Goal: Task Accomplishment & Management: Complete application form

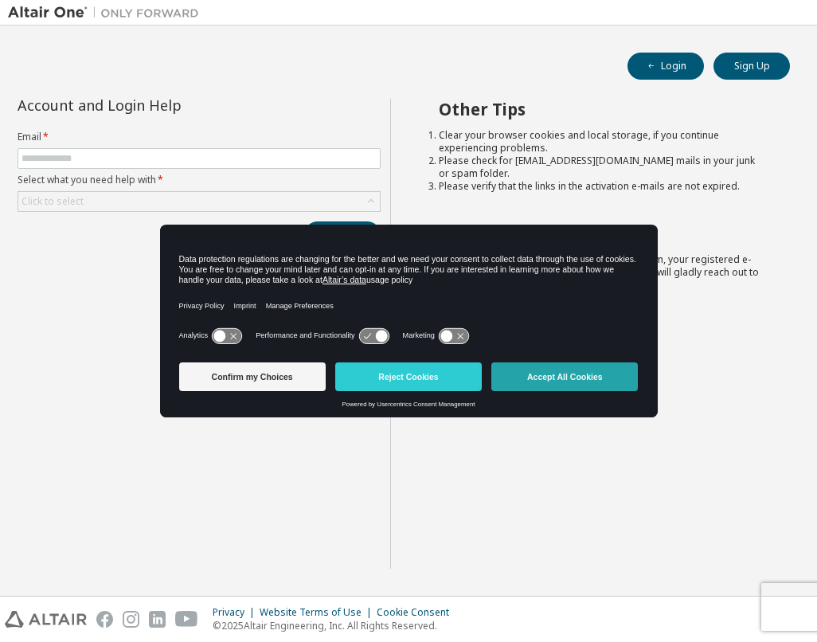
click at [553, 387] on button "Accept All Cookies" at bounding box center [565, 377] width 147 height 29
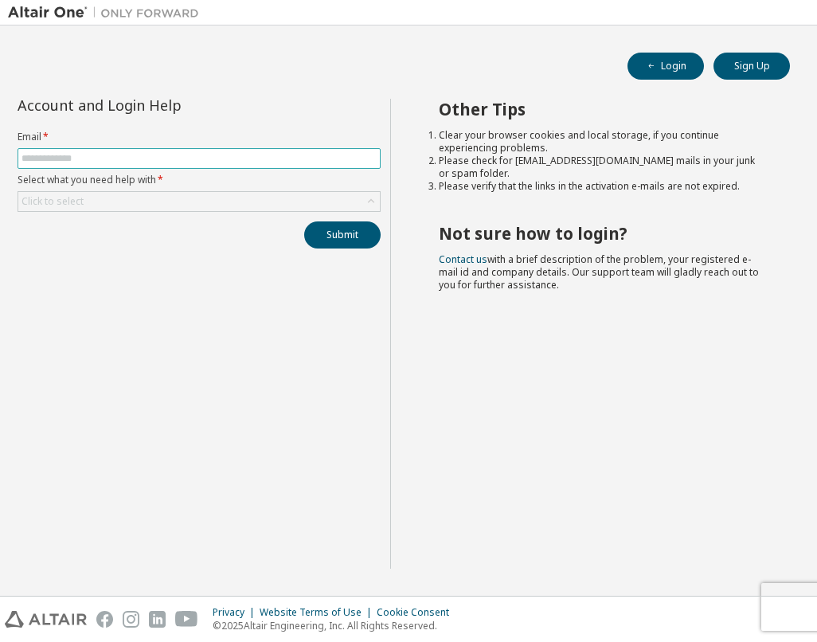
click at [272, 155] on input "text" at bounding box center [199, 158] width 355 height 13
type input "**********"
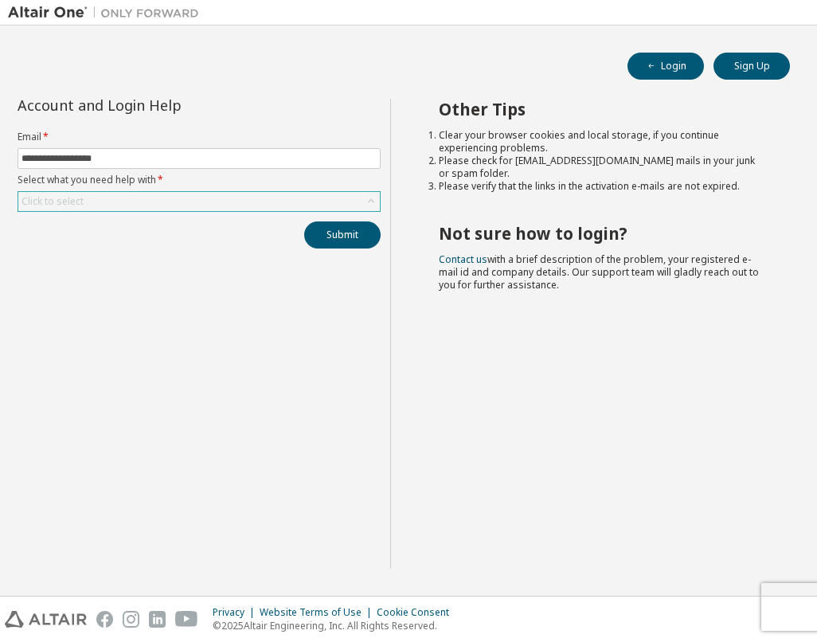
click at [222, 206] on div "Click to select" at bounding box center [199, 201] width 362 height 19
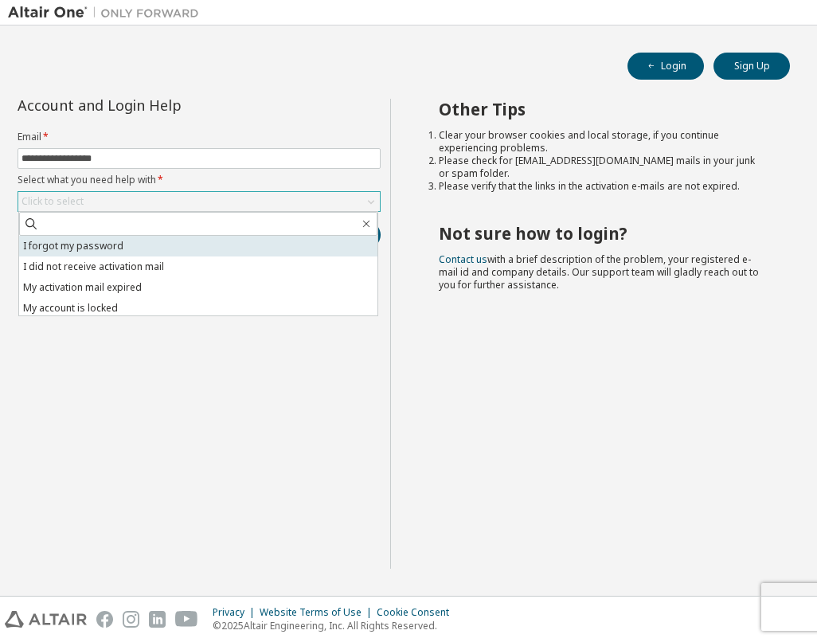
click at [127, 245] on li "I forgot my password" at bounding box center [198, 246] width 359 height 21
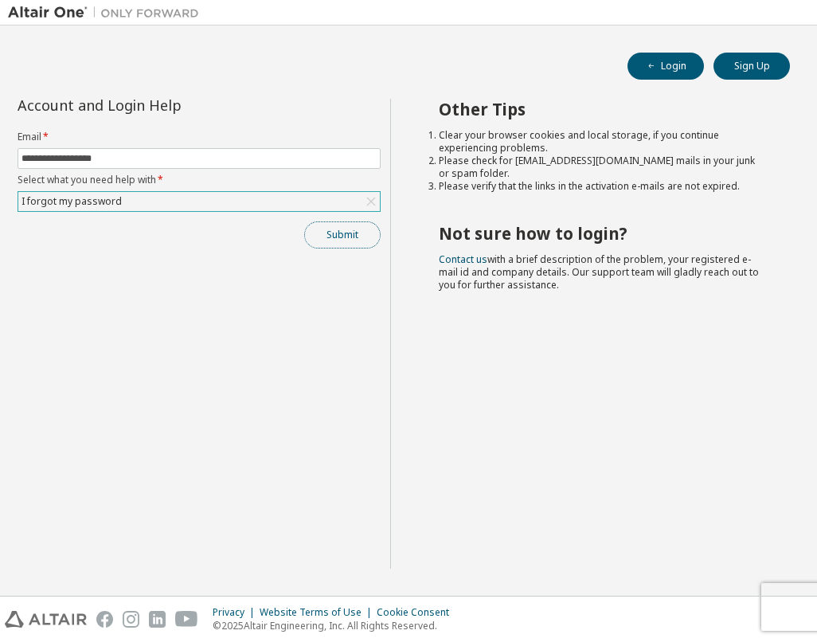
click at [337, 229] on button "Submit" at bounding box center [342, 235] width 76 height 27
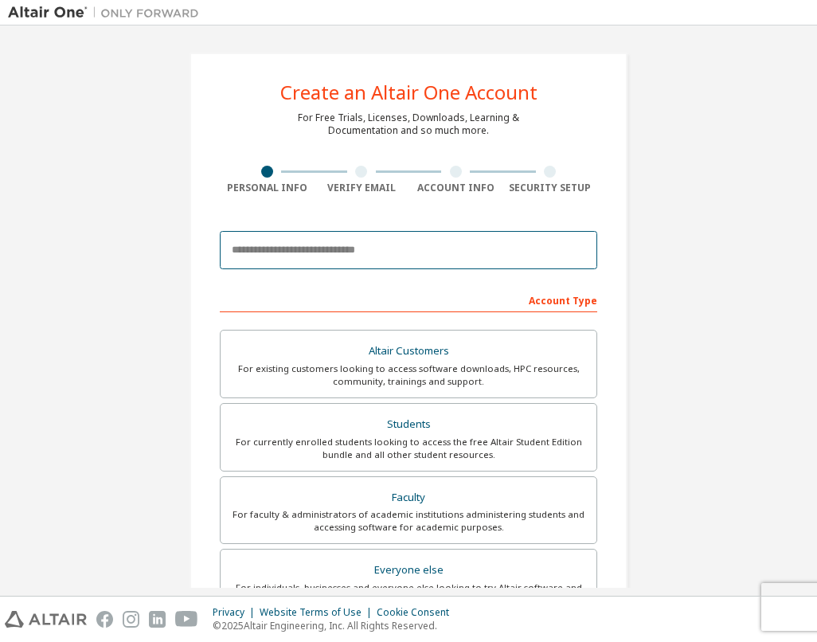
click at [366, 249] on input "email" at bounding box center [409, 250] width 378 height 38
type input "**********"
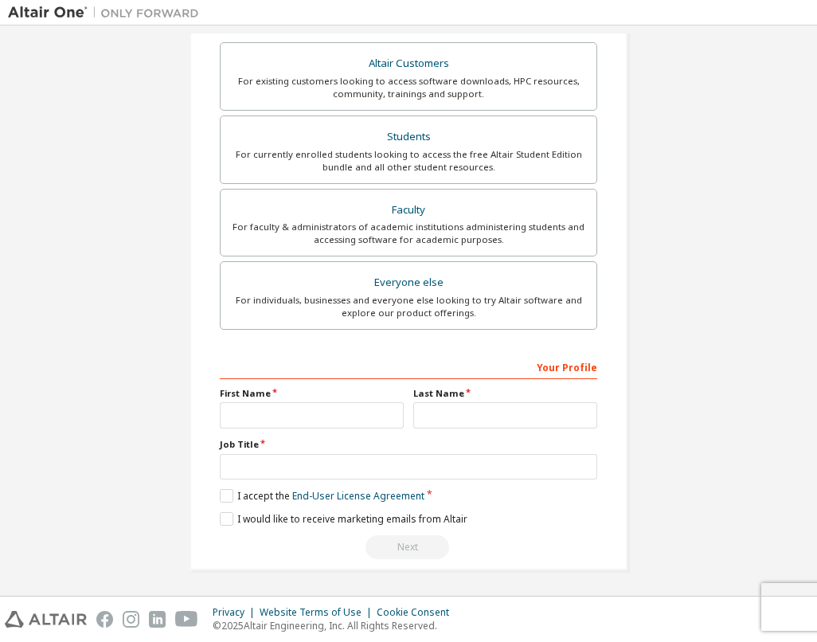
scroll to position [289, 0]
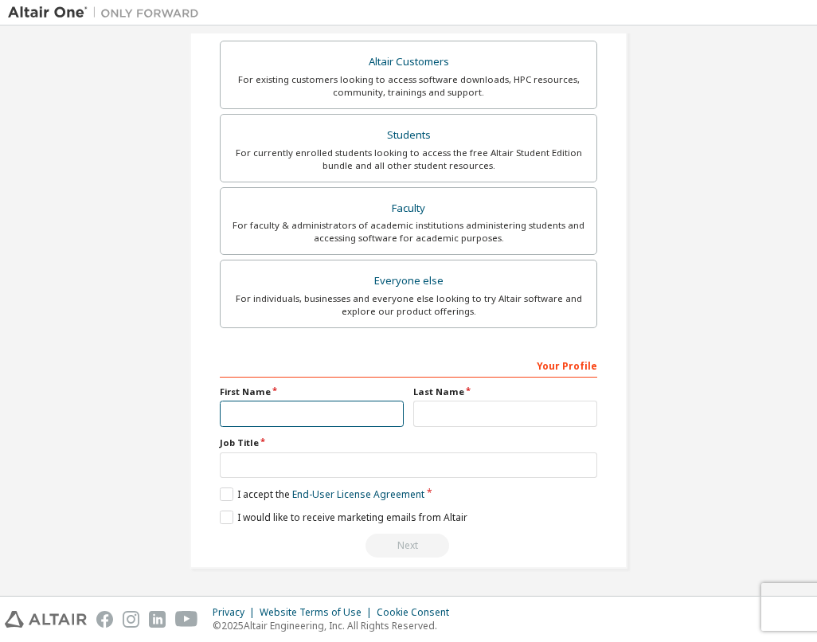
click at [297, 408] on input "text" at bounding box center [312, 414] width 184 height 26
type input "*******"
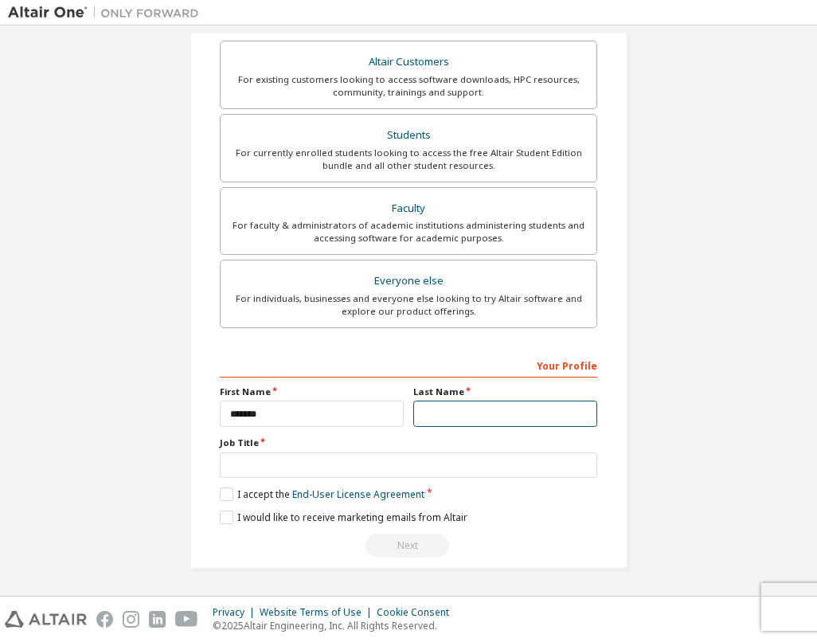
click at [437, 423] on input "text" at bounding box center [506, 414] width 184 height 26
type input "******"
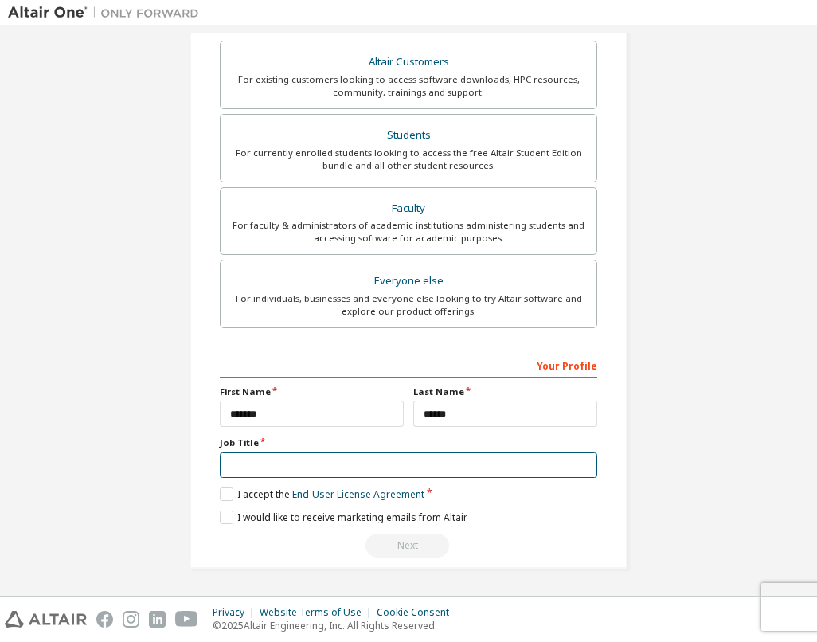
click at [392, 457] on input "text" at bounding box center [409, 466] width 378 height 26
type input "*******"
click at [225, 493] on label "I accept the End-User License Agreement" at bounding box center [322, 495] width 205 height 14
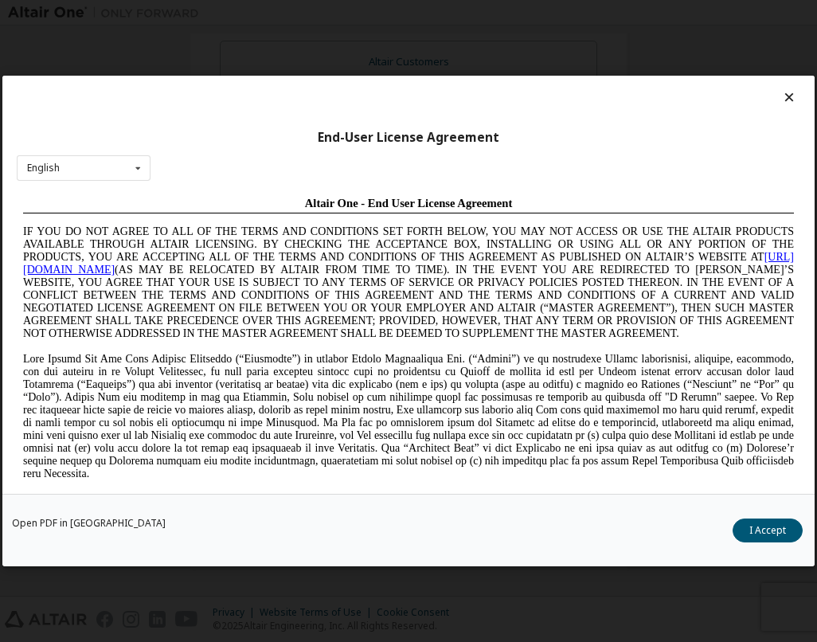
scroll to position [0, 0]
click at [754, 525] on button "I Accept" at bounding box center [768, 531] width 70 height 24
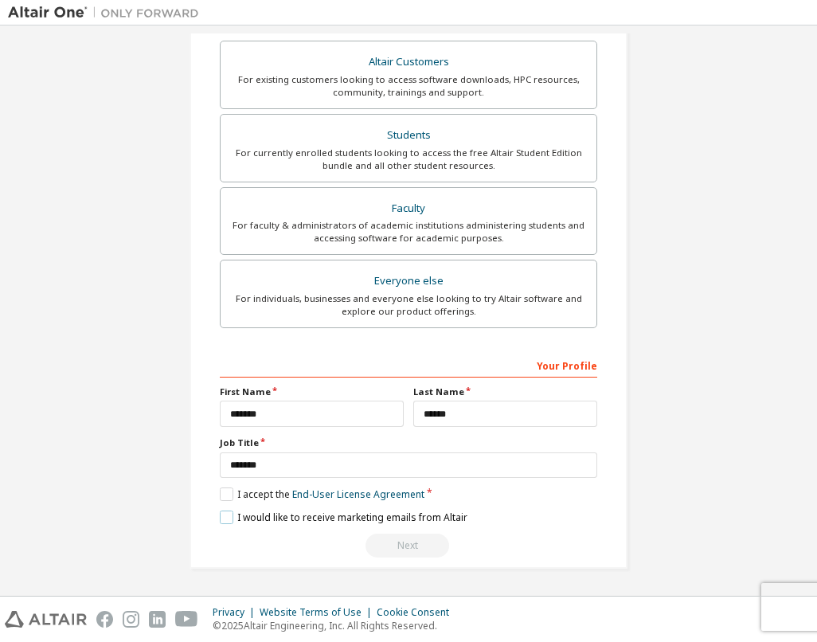
click at [225, 522] on label "I would like to receive marketing emails from Altair" at bounding box center [344, 518] width 248 height 14
click at [226, 522] on label "I would like to receive marketing emails from Altair" at bounding box center [344, 518] width 248 height 14
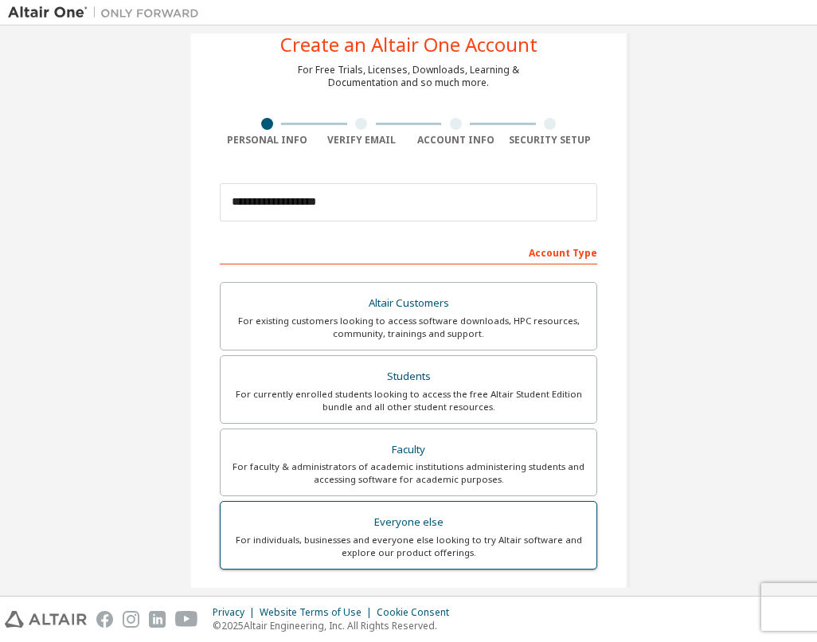
scroll to position [80, 0]
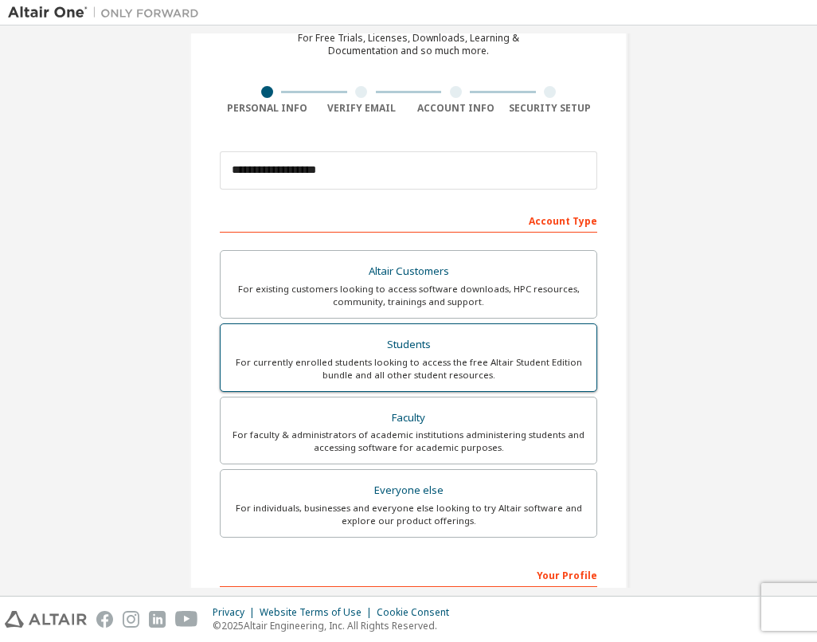
click at [443, 342] on div "Students" at bounding box center [408, 345] width 357 height 22
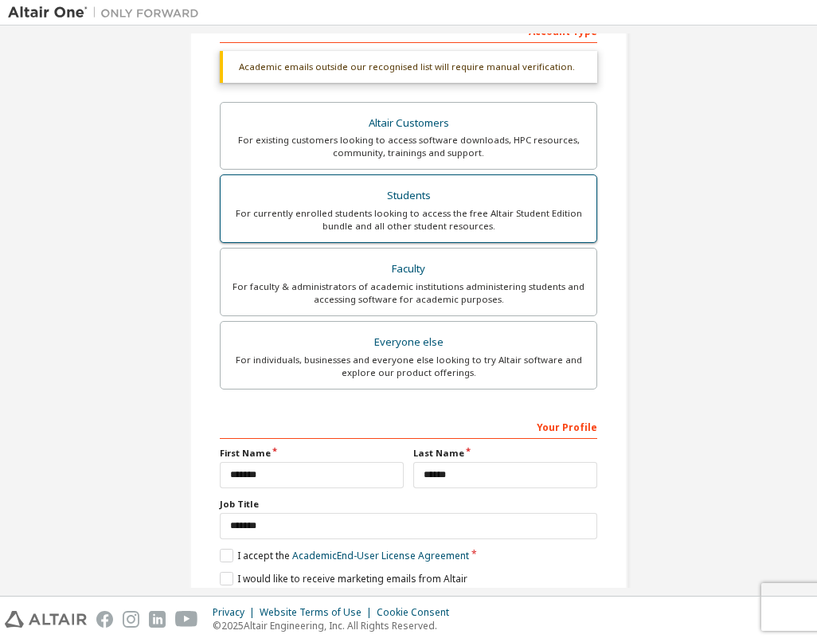
scroll to position [331, 0]
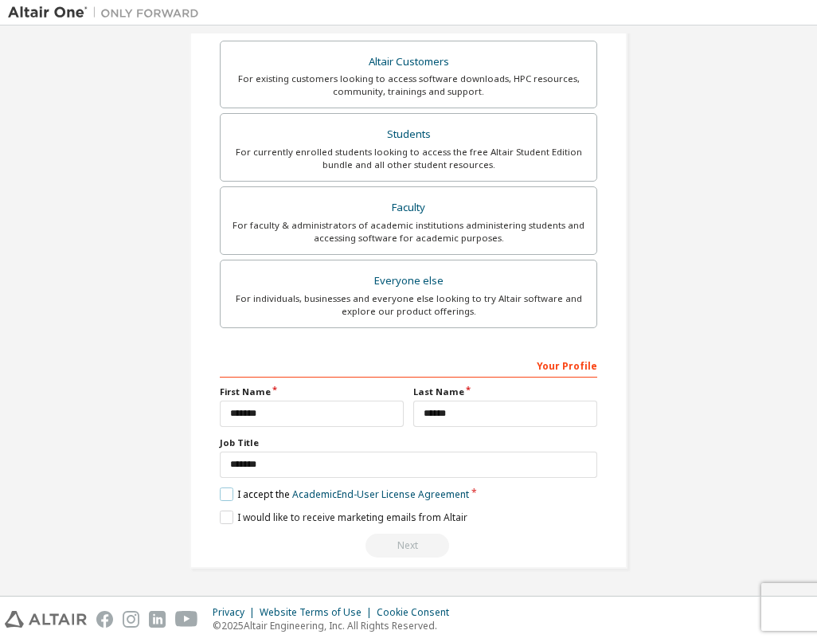
click at [244, 493] on label "I accept the Academic End-User License Agreement" at bounding box center [344, 495] width 249 height 14
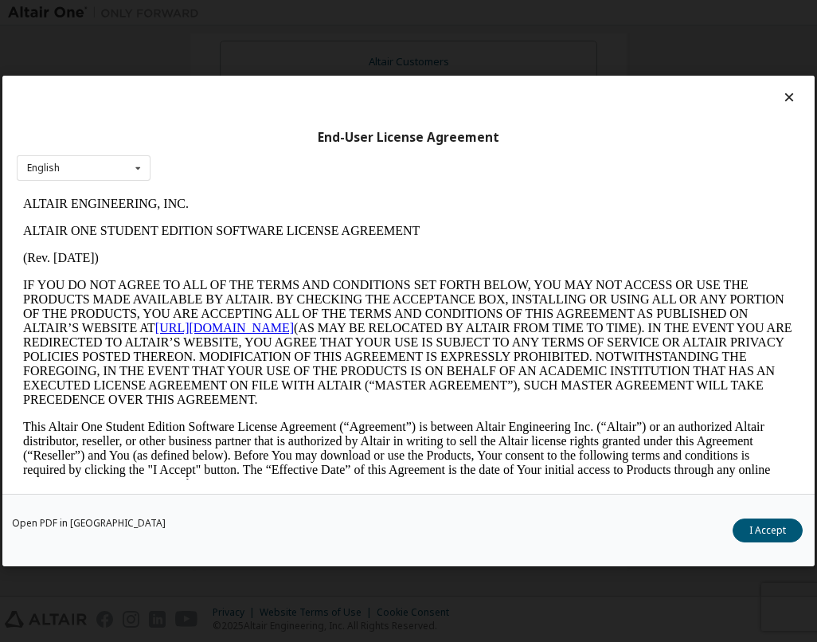
scroll to position [0, 0]
click at [761, 535] on button "I Accept" at bounding box center [768, 531] width 70 height 24
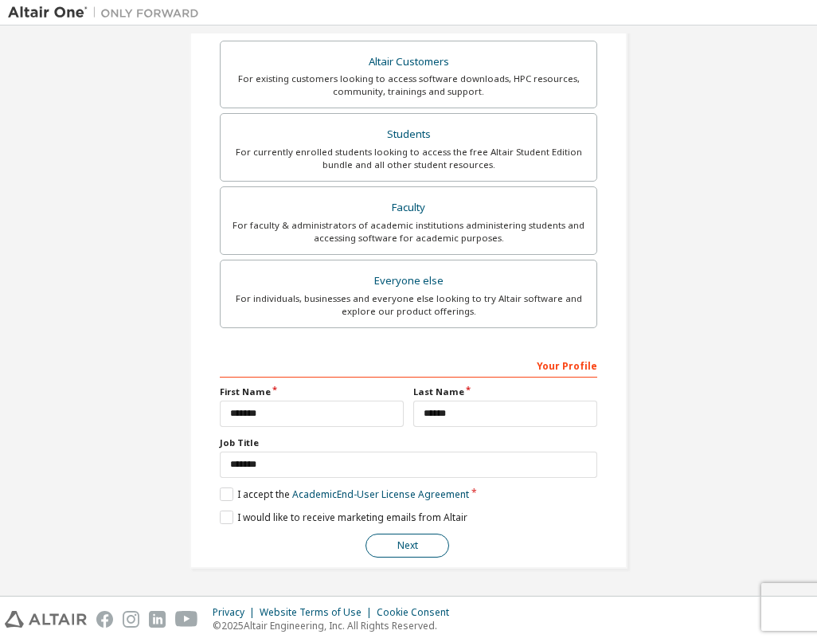
click at [378, 551] on button "Next" at bounding box center [408, 546] width 84 height 24
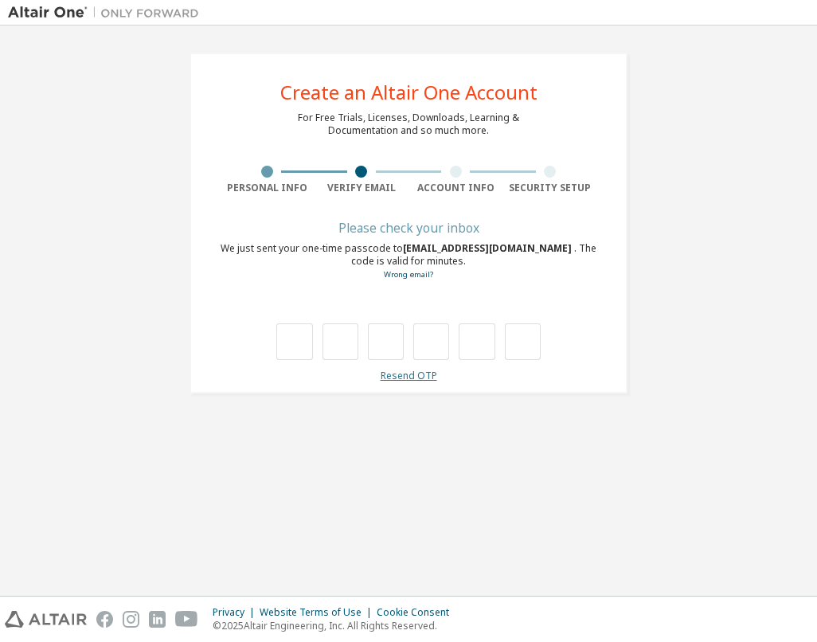
click at [412, 378] on link "Resend OTP" at bounding box center [409, 376] width 57 height 14
